Goal: Task Accomplishment & Management: Use online tool/utility

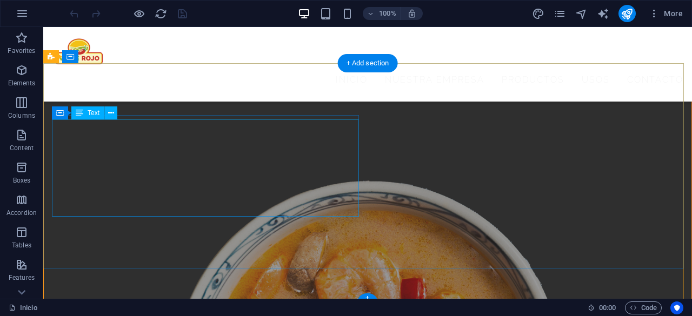
scroll to position [2007, 0]
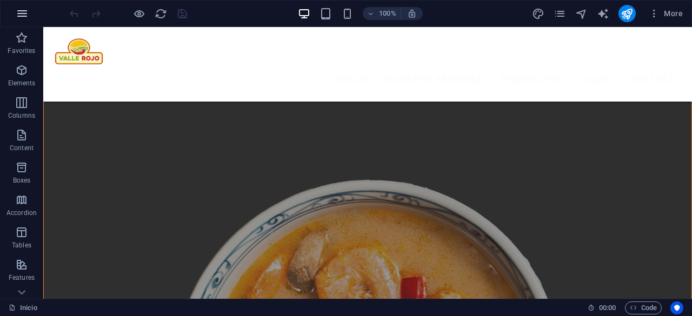
click at [26, 16] on icon "button" at bounding box center [22, 13] width 13 height 13
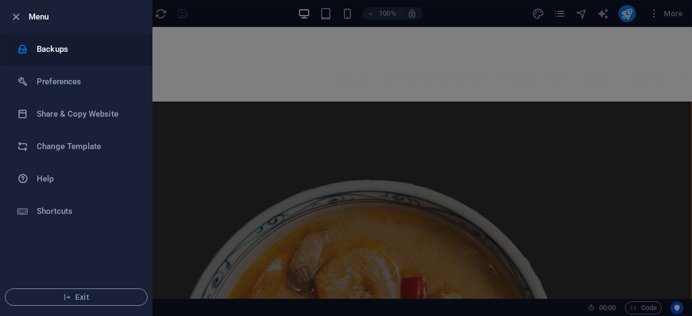
click at [45, 47] on h6 "Backups" at bounding box center [87, 49] width 100 height 13
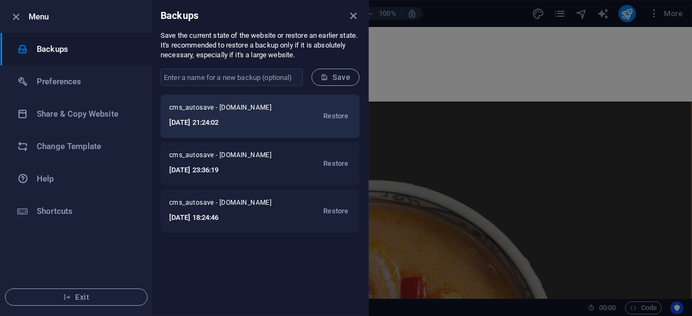
click at [229, 110] on span "cms_autosave - vallerojo.cl" at bounding box center [227, 109] width 116 height 13
click at [220, 124] on h6 "2025-07-28 21:24:02" at bounding box center [227, 122] width 116 height 13
click at [228, 112] on span "cms_autosave - vallerojo.cl" at bounding box center [227, 109] width 116 height 13
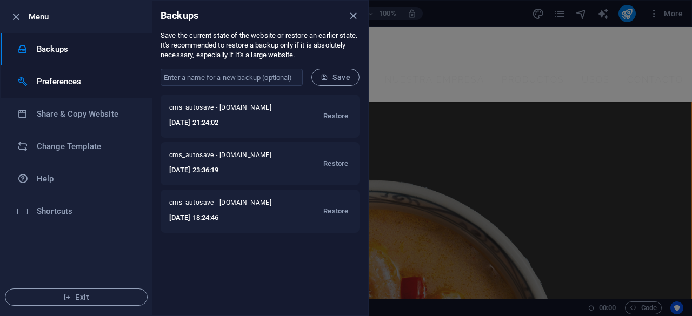
click at [64, 82] on h6 "Preferences" at bounding box center [87, 81] width 100 height 13
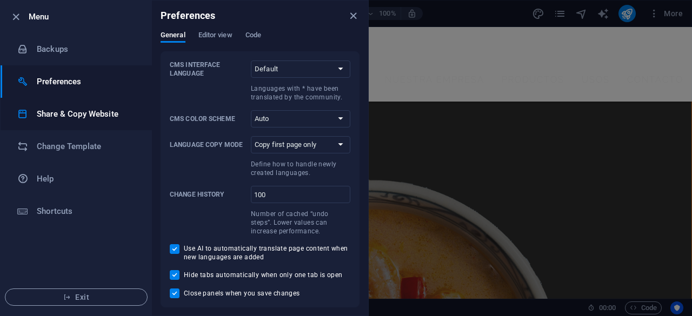
click at [64, 107] on li "Share & Copy Website" at bounding box center [76, 114] width 151 height 32
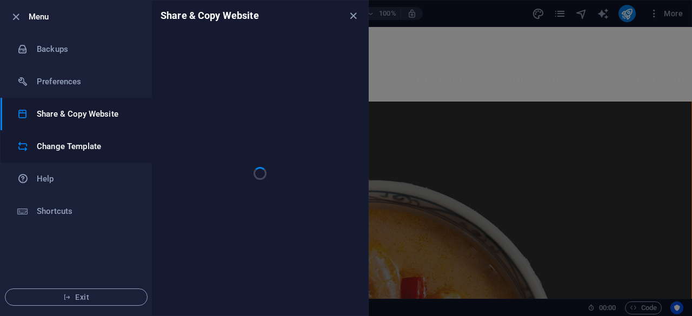
click at [63, 142] on h6 "Change Template" at bounding box center [87, 146] width 100 height 13
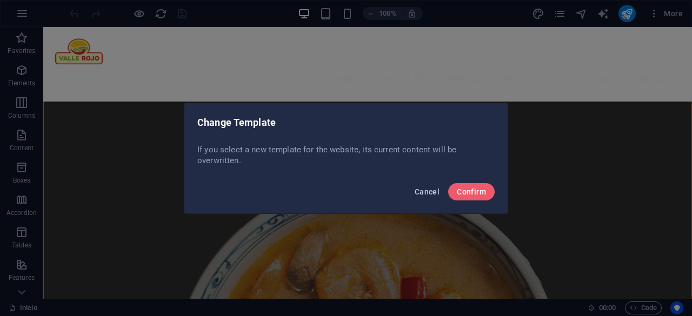
click at [426, 193] on span "Cancel" at bounding box center [427, 192] width 25 height 9
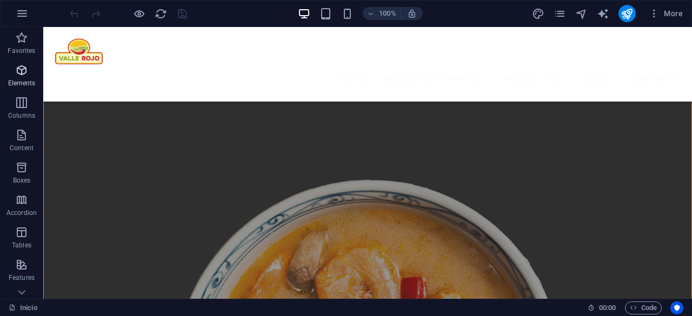
click at [31, 79] on p "Elements" at bounding box center [22, 83] width 28 height 9
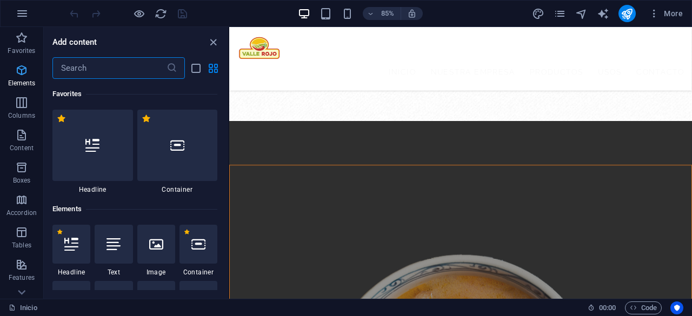
scroll to position [1976, 0]
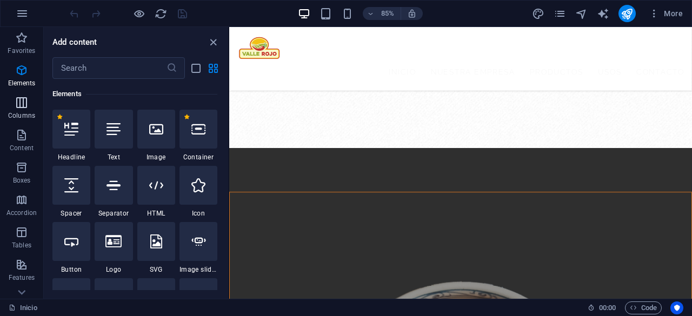
click at [17, 108] on icon "button" at bounding box center [21, 102] width 13 height 13
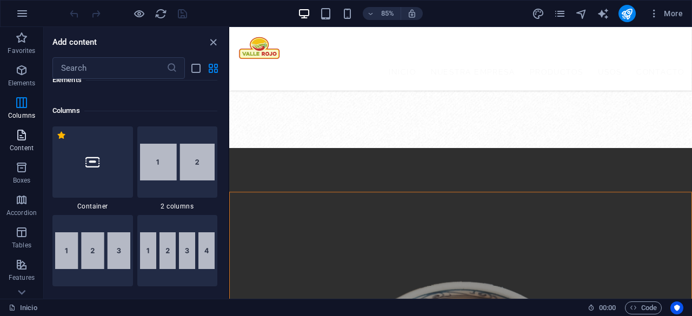
scroll to position [535, 0]
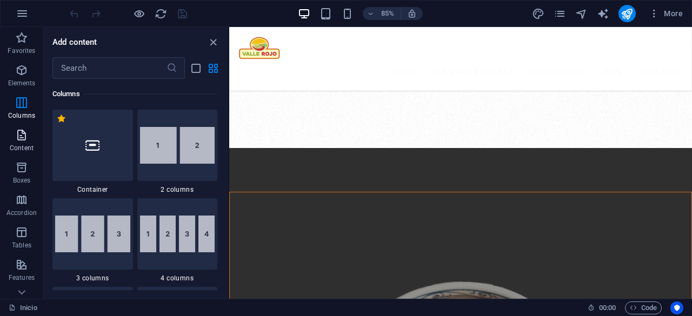
click at [18, 135] on icon "button" at bounding box center [21, 135] width 13 height 13
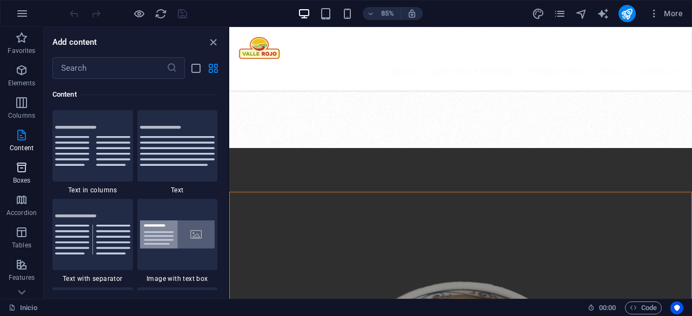
click at [14, 174] on span "Boxes" at bounding box center [21, 174] width 43 height 26
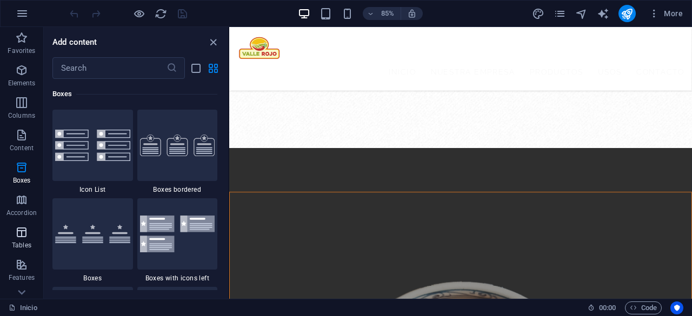
scroll to position [2983, 0]
click at [22, 293] on icon at bounding box center [21, 292] width 15 height 15
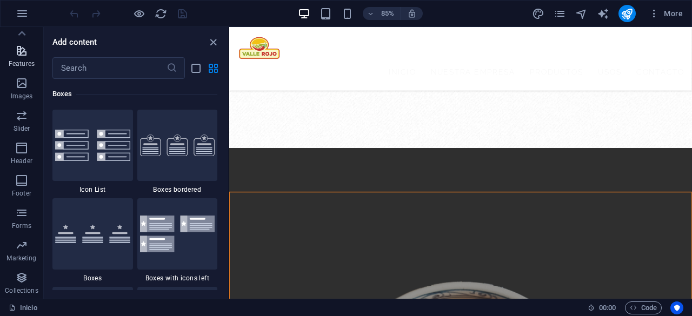
click at [17, 53] on icon "button" at bounding box center [21, 50] width 13 height 13
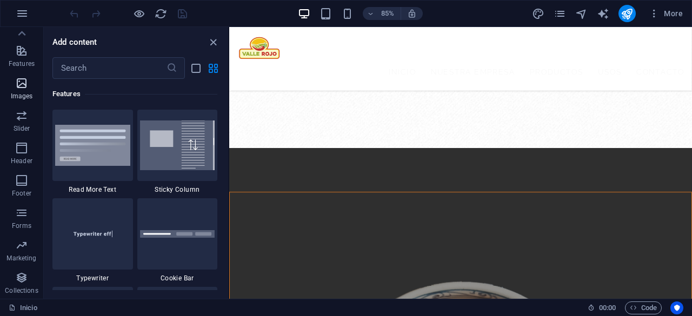
click at [17, 84] on icon "button" at bounding box center [21, 83] width 13 height 13
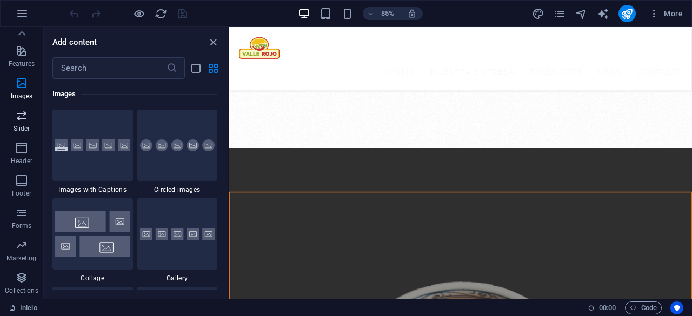
click at [19, 121] on icon "button" at bounding box center [21, 115] width 13 height 13
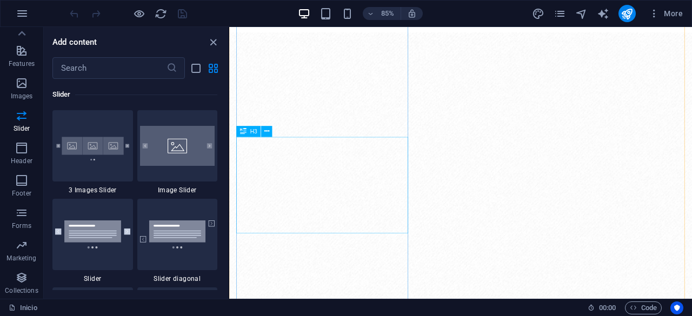
scroll to position [0, 0]
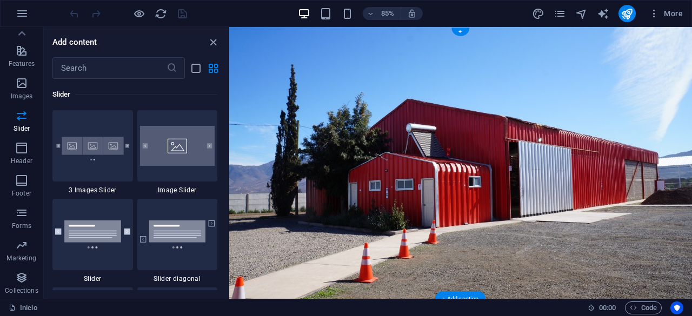
click at [472, 190] on figure at bounding box center [501, 187] width 545 height 320
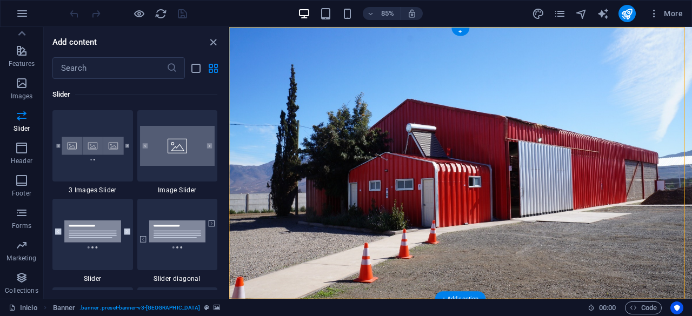
click at [472, 190] on figure at bounding box center [501, 187] width 545 height 320
click at [467, 190] on figure at bounding box center [501, 187] width 545 height 320
select select "vh"
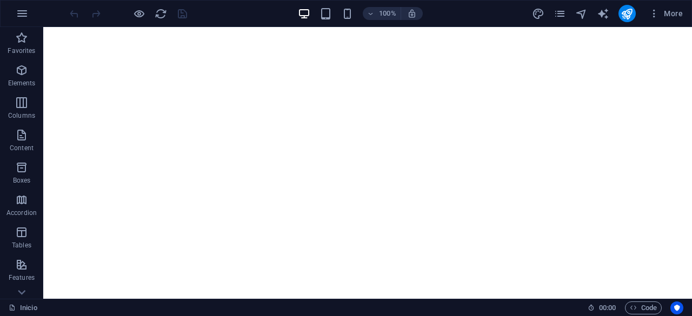
click at [301, 31] on figure at bounding box center [368, 31] width 640 height 0
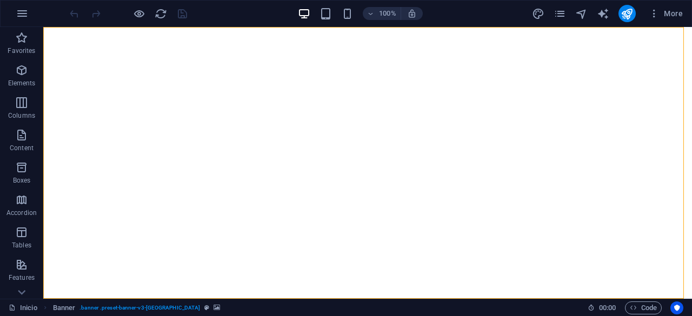
click at [287, 31] on figure at bounding box center [368, 31] width 640 height 0
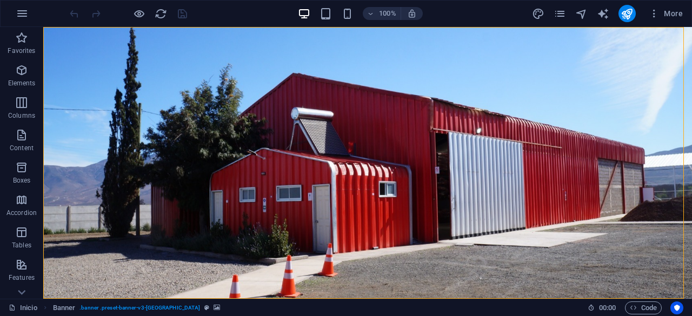
click at [287, 174] on figure at bounding box center [367, 163] width 649 height 272
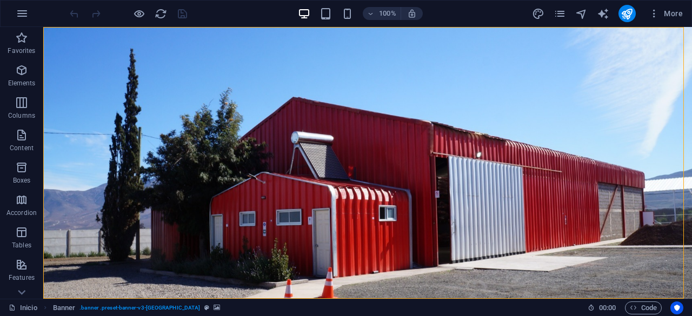
select select "vh"
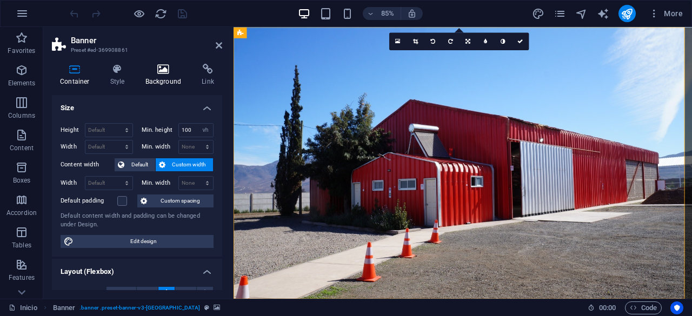
click at [170, 78] on h4 "Background" at bounding box center [165, 75] width 57 height 23
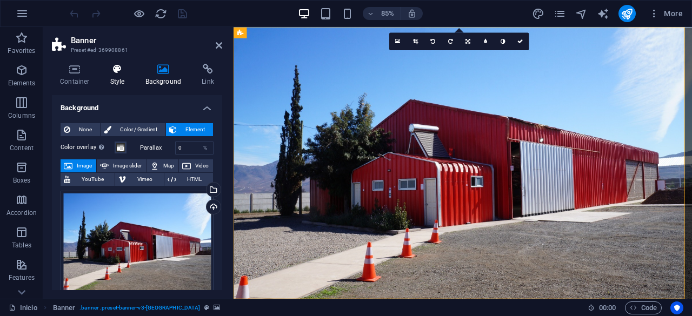
click at [122, 73] on icon at bounding box center [117, 69] width 31 height 11
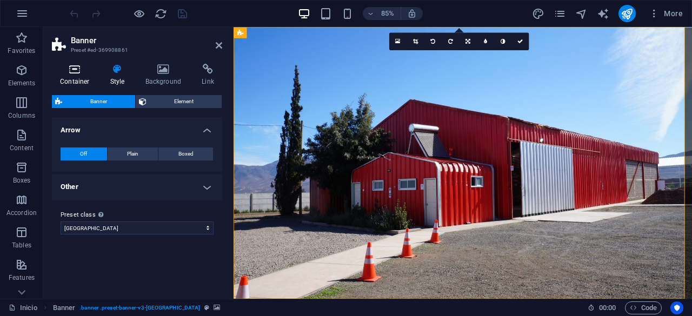
click at [76, 72] on icon at bounding box center [75, 69] width 46 height 11
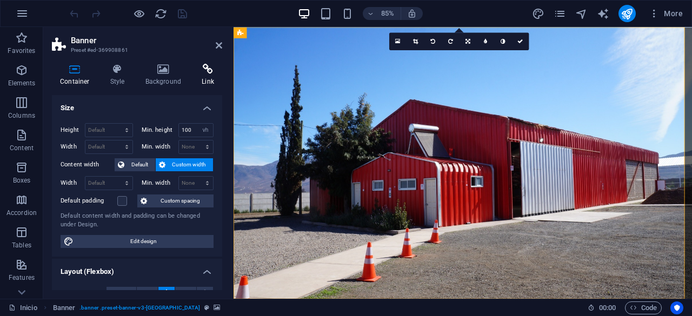
click at [208, 77] on h4 "Link" at bounding box center [208, 75] width 29 height 23
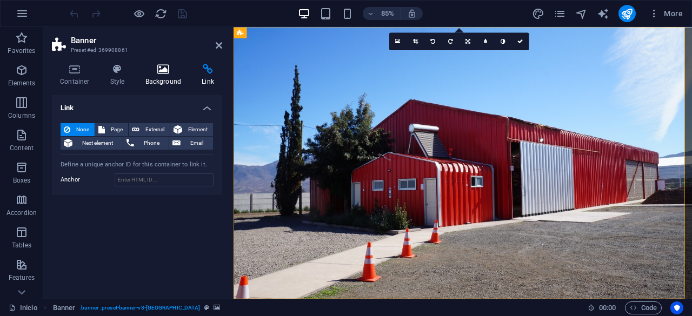
click at [171, 79] on h4 "Background" at bounding box center [165, 75] width 57 height 23
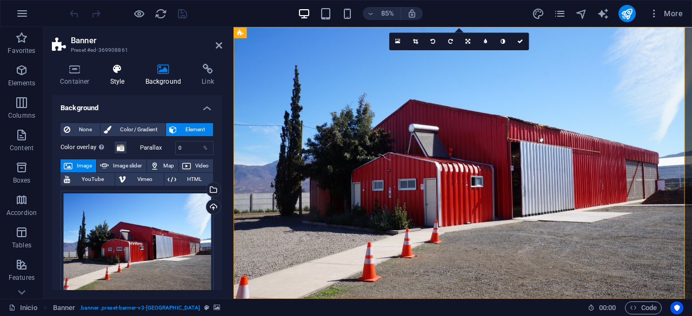
click at [111, 65] on icon at bounding box center [117, 69] width 31 height 11
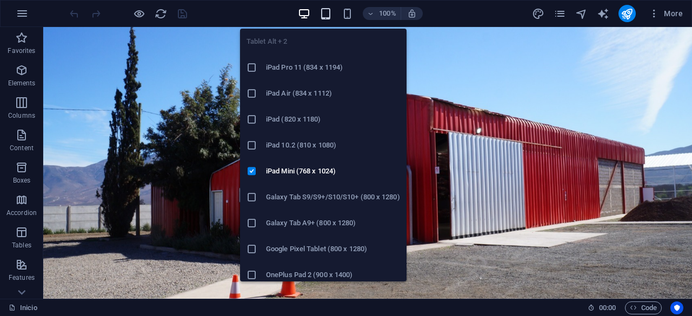
click at [328, 15] on icon "button" at bounding box center [326, 14] width 12 height 12
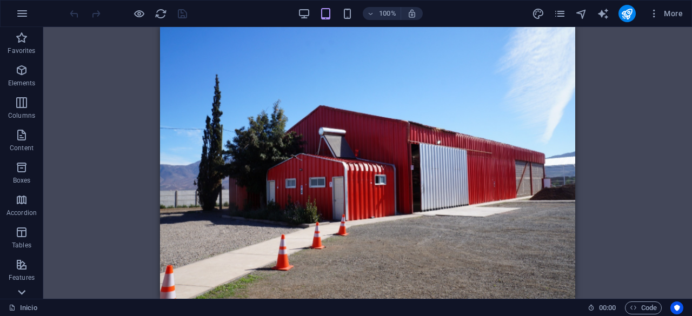
click at [24, 295] on icon at bounding box center [21, 292] width 15 height 15
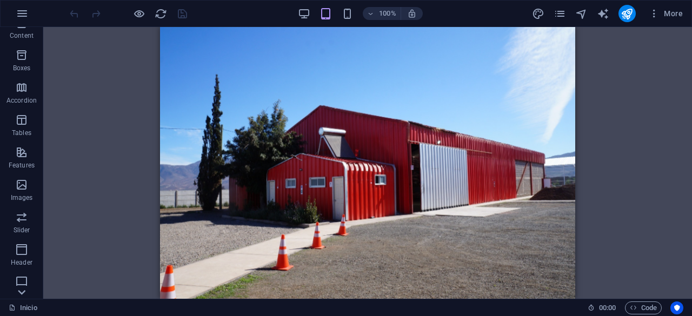
scroll to position [214, 0]
click at [25, 125] on p "Slider" at bounding box center [22, 128] width 17 height 9
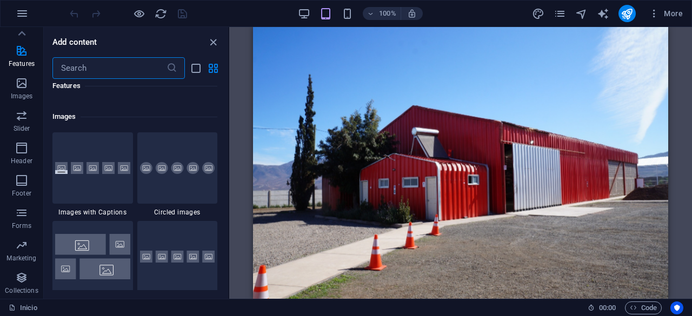
scroll to position [5266, 0]
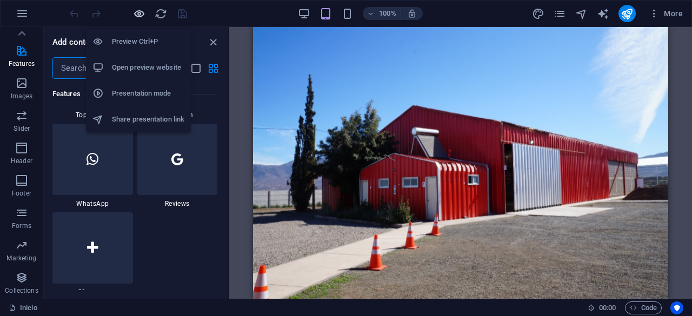
click at [143, 12] on icon "button" at bounding box center [139, 14] width 12 height 12
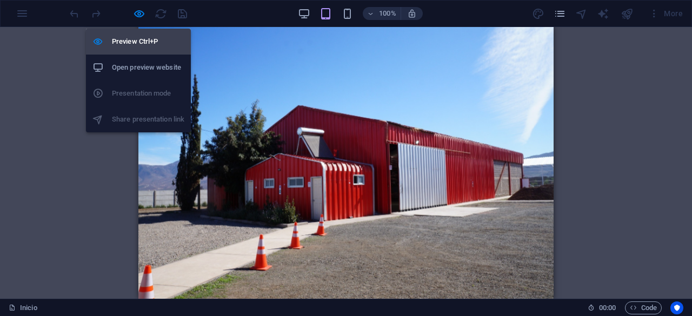
click at [142, 42] on h6 "Preview Ctrl+P" at bounding box center [148, 41] width 72 height 13
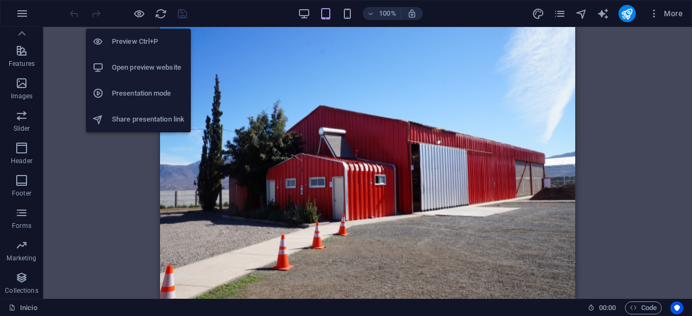
click at [143, 64] on h6 "Open preview website" at bounding box center [148, 67] width 72 height 13
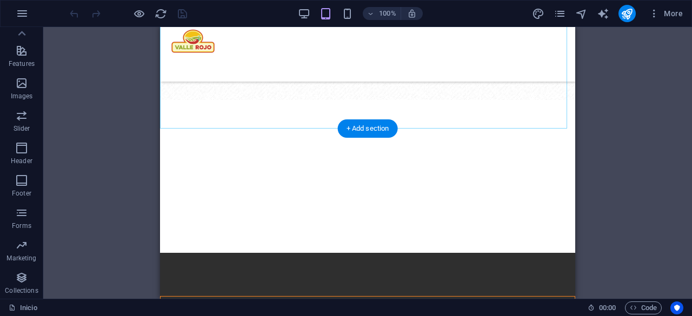
scroll to position [1708, 0]
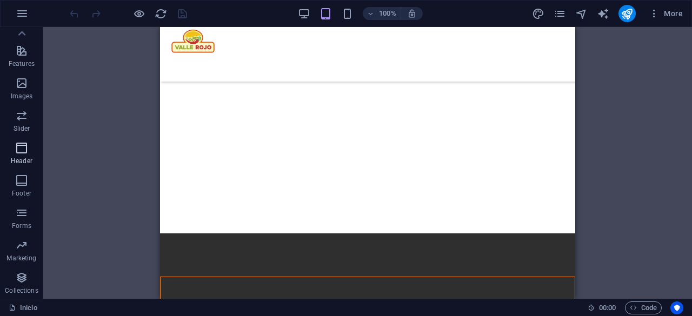
click at [22, 168] on button "Header" at bounding box center [21, 153] width 43 height 32
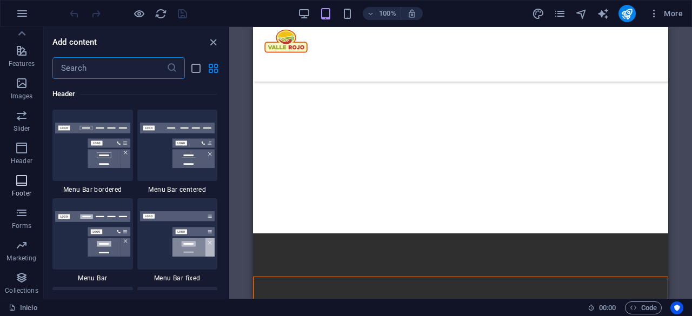
click at [23, 192] on p "Footer" at bounding box center [21, 193] width 19 height 9
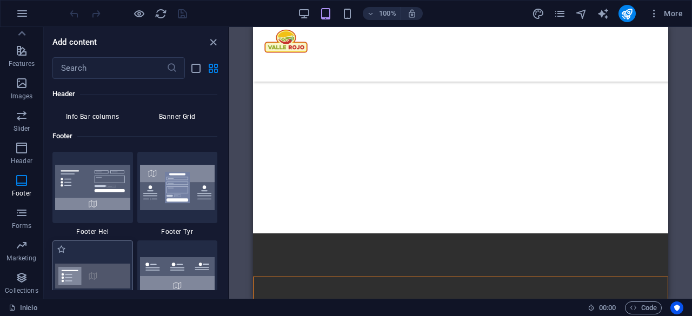
scroll to position [7160, 0]
